Goal: Navigation & Orientation: Find specific page/section

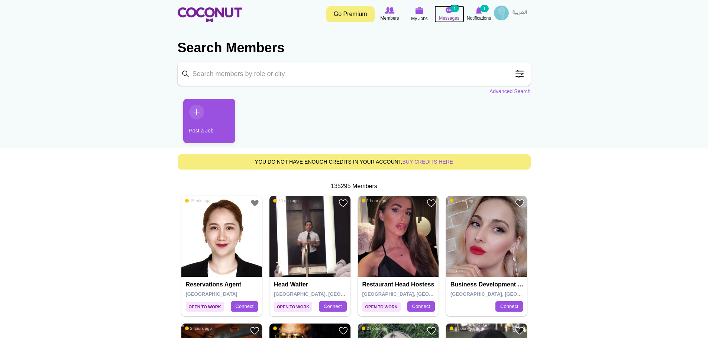
click at [448, 16] on span "Messages" at bounding box center [449, 17] width 20 height 7
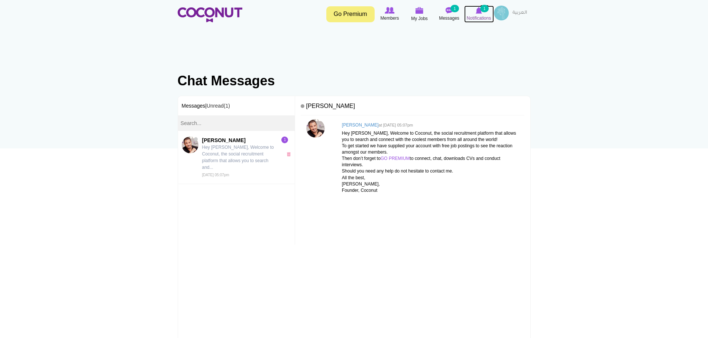
click at [472, 15] on span "Notifications" at bounding box center [479, 17] width 24 height 7
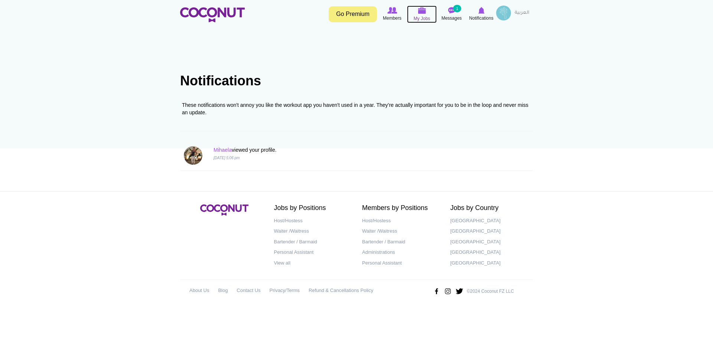
click at [425, 12] on img at bounding box center [422, 10] width 8 height 7
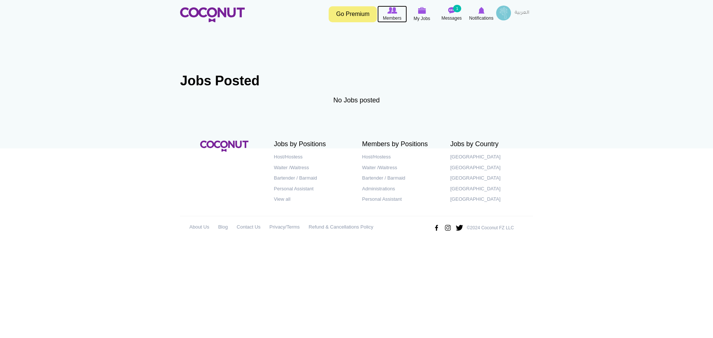
click at [391, 14] on icon at bounding box center [392, 10] width 28 height 8
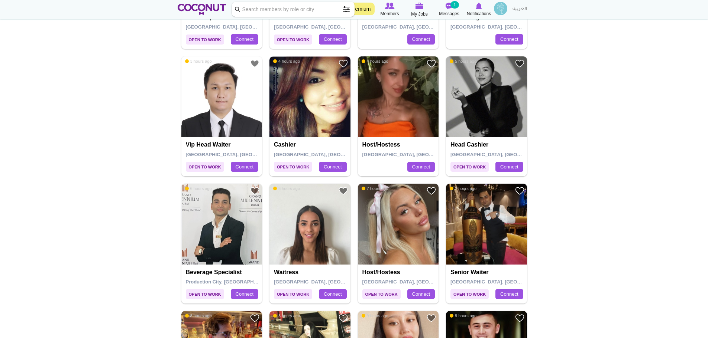
scroll to position [446, 0]
